Goal: Information Seeking & Learning: Learn about a topic

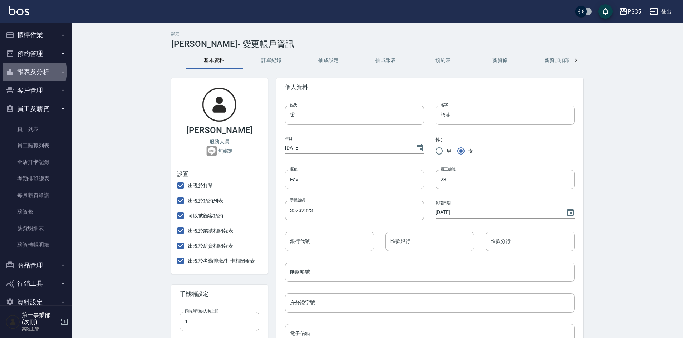
click at [30, 72] on button "報表及分析" at bounding box center [36, 72] width 66 height 19
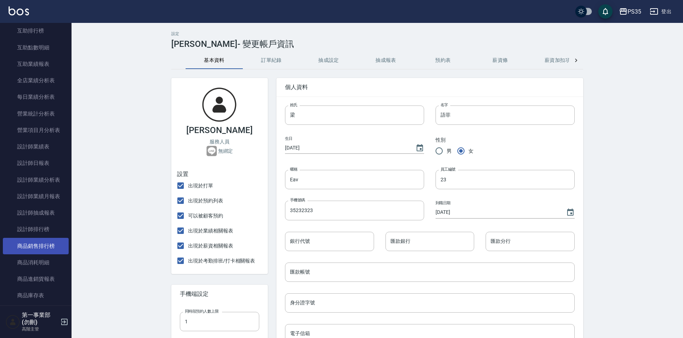
scroll to position [179, 0]
click at [44, 230] on link "設計師排行榜" at bounding box center [36, 227] width 66 height 16
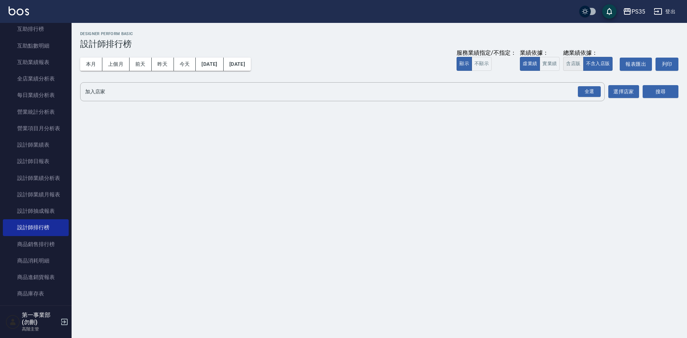
click at [577, 63] on button "含店販" at bounding box center [573, 64] width 20 height 14
click at [586, 95] on div "全選" at bounding box center [589, 91] width 23 height 11
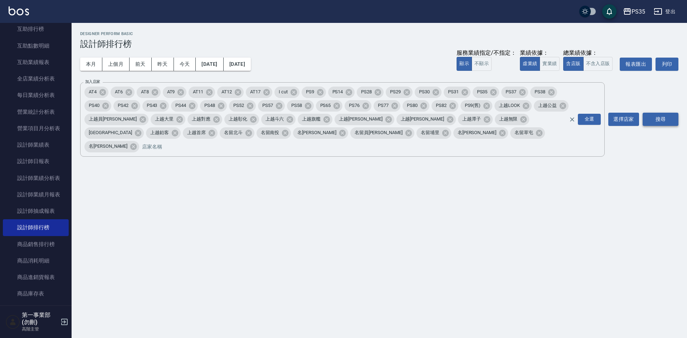
click at [660, 113] on button "搜尋" at bounding box center [660, 119] width 36 height 13
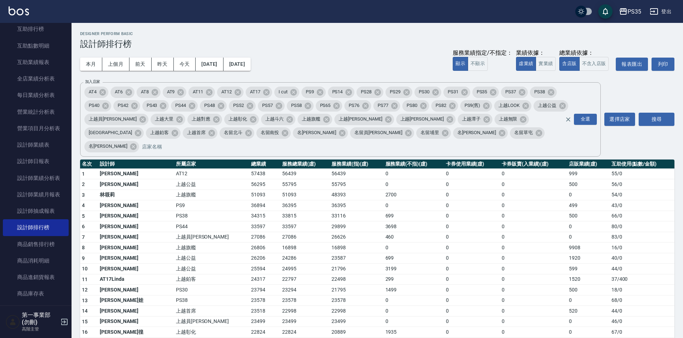
click at [390, 40] on h3 "設計師排行榜" at bounding box center [377, 44] width 594 height 10
click at [398, 64] on div "本月 上個月 [DATE] [DATE] [DATE] [DATE] [DATE] 服務業績指定/不指定： 顯示 不顯示 業績依據： 虛業績 實業績 總業績依…" at bounding box center [377, 64] width 594 height 30
click at [378, 54] on div "本月 上個月 [DATE] [DATE] [DATE] [DATE] [DATE] 服務業績指定/不指定： 顯示 不顯示 業績依據： 虛業績 實業績 總業績依…" at bounding box center [377, 64] width 594 height 30
click at [384, 253] on td "699" at bounding box center [414, 258] width 60 height 11
click at [357, 41] on h3 "設計師排行榜" at bounding box center [377, 44] width 594 height 10
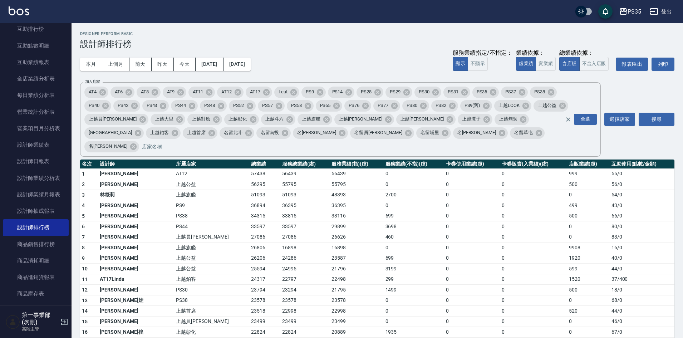
click at [374, 59] on div "本月 上個月 [DATE] [DATE] [DATE] [DATE] [DATE] 服務業績指定/不指定： 顯示 不顯示 業績依據： 虛業績 實業績 總業績依…" at bounding box center [377, 64] width 594 height 30
click at [405, 63] on div "本月 上個月 [DATE] [DATE] [DATE] [DATE] [DATE] 服務業績指定/不指定： 顯示 不顯示 業績依據： 虛業績 實業績 總業績依…" at bounding box center [377, 64] width 594 height 30
